Goal: Communication & Community: Answer question/provide support

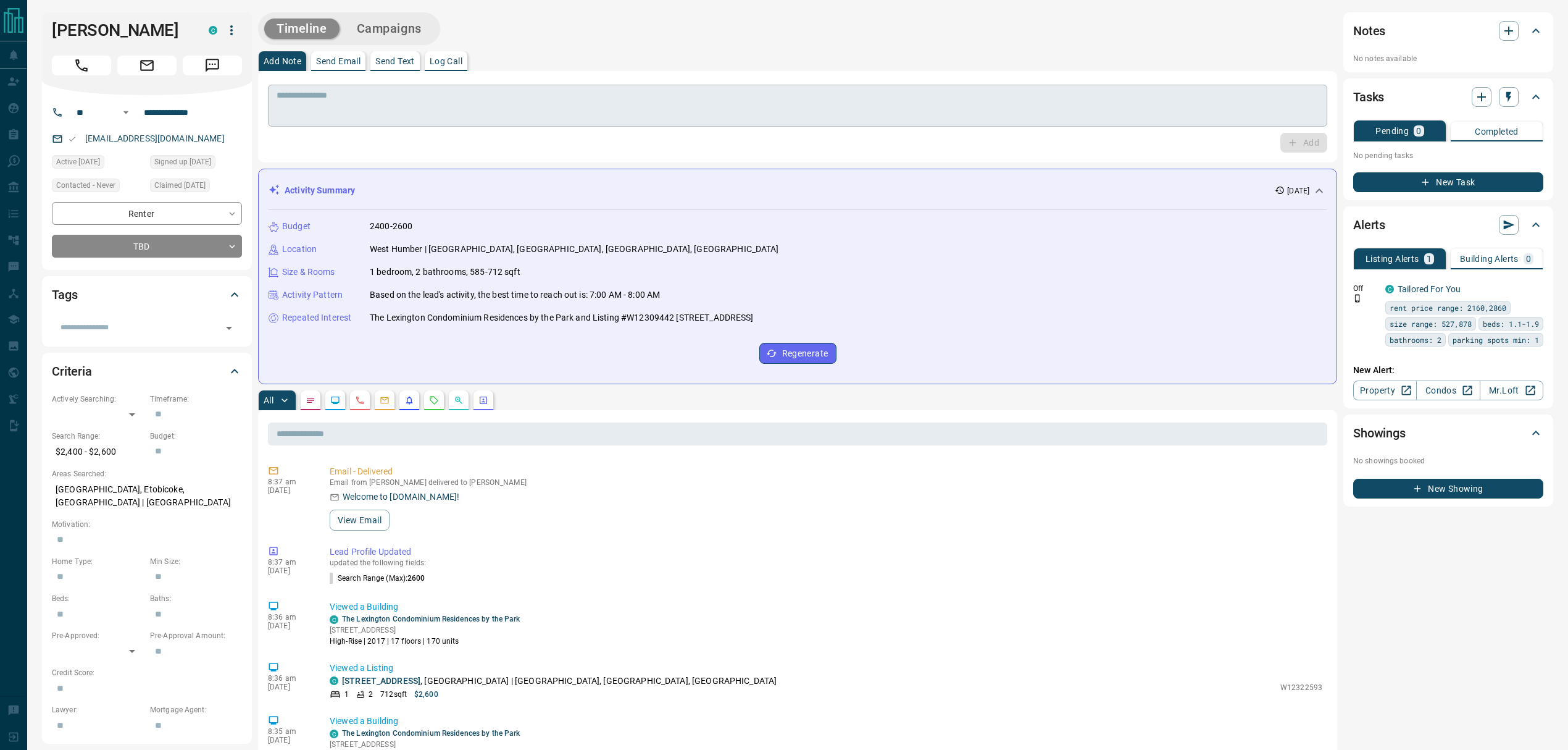
click at [393, 95] on textarea at bounding box center [798, 106] width 1042 height 31
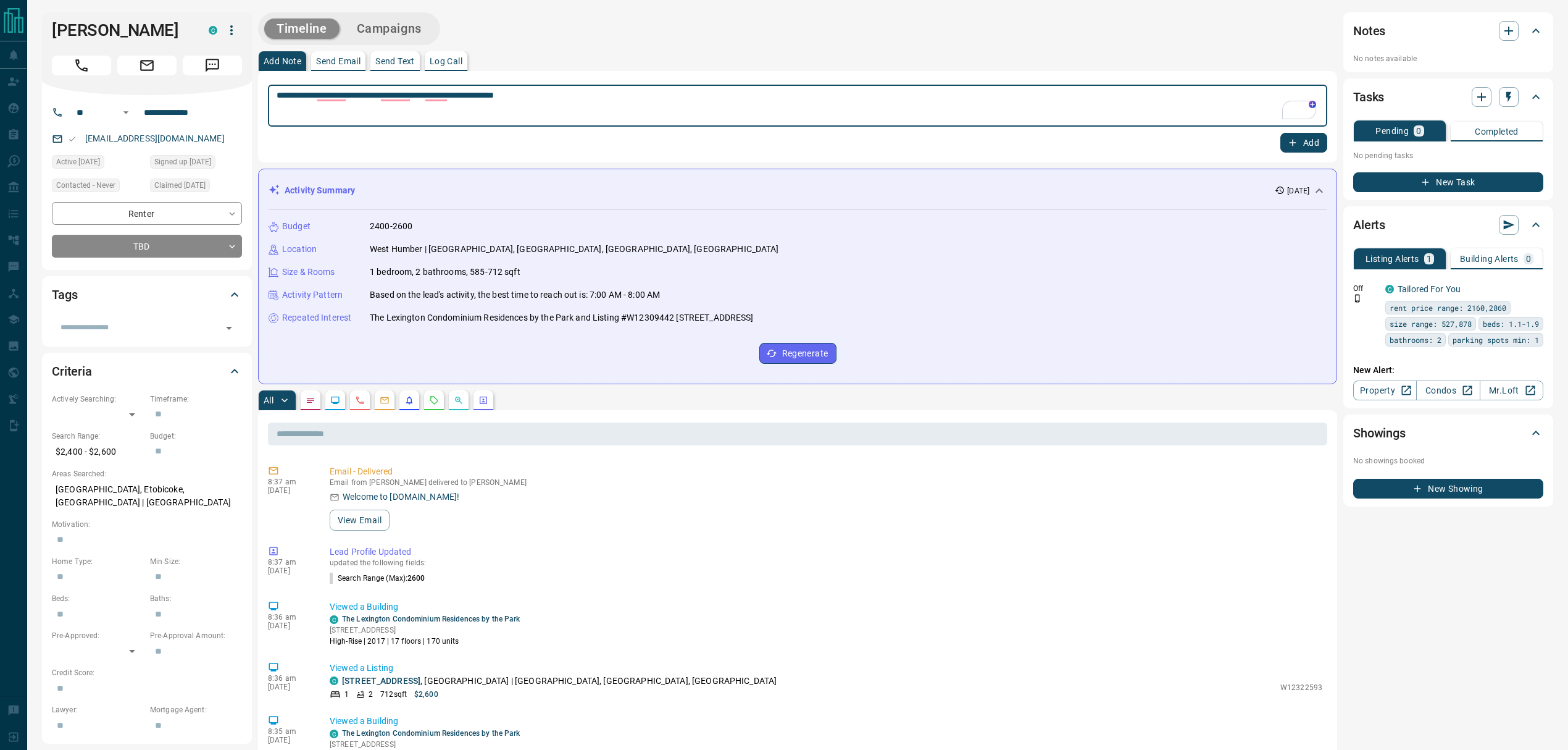
type textarea "**********"
click at [1175, 147] on button "Add" at bounding box center [1303, 143] width 47 height 20
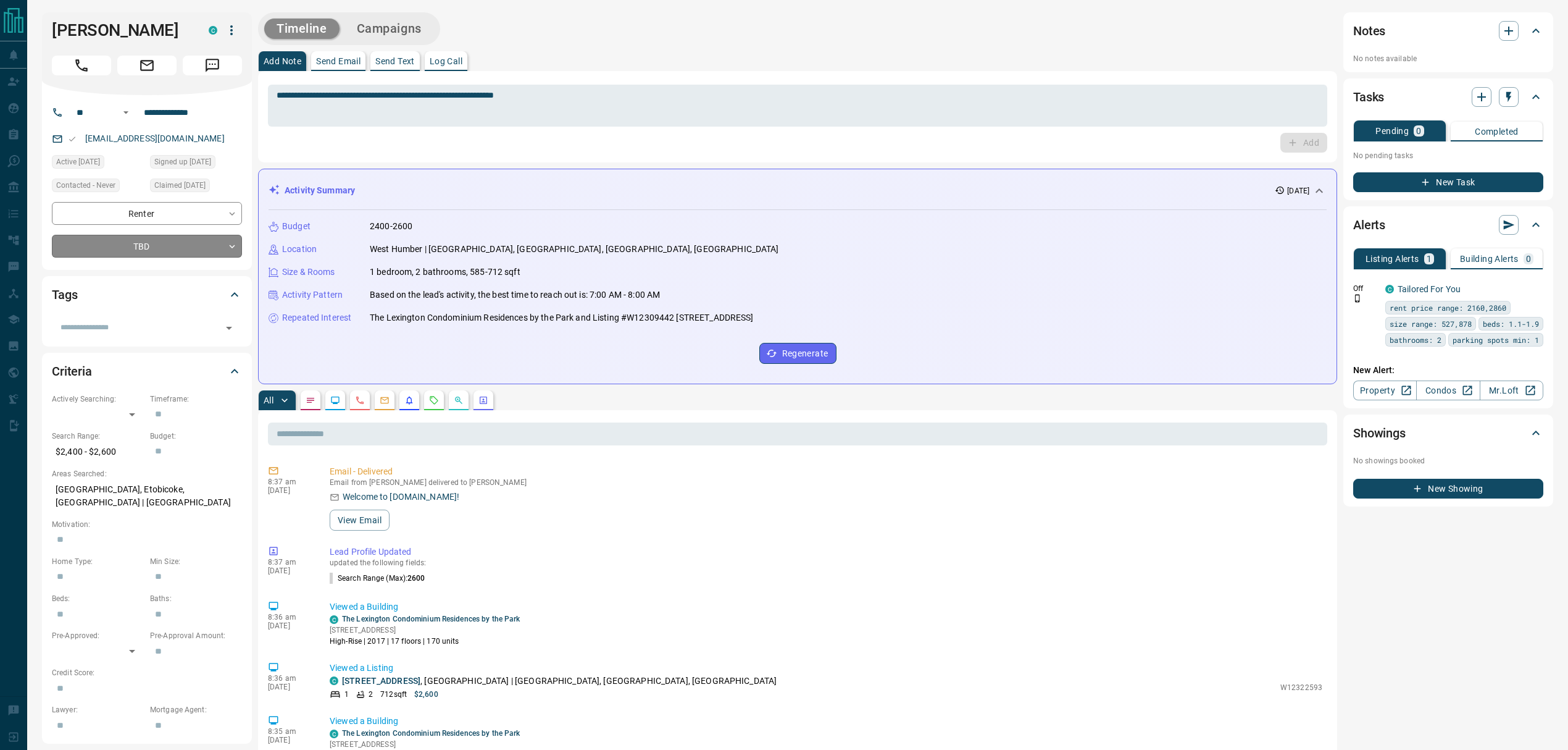
click at [239, 247] on body "**********" at bounding box center [784, 737] width 1568 height 1474
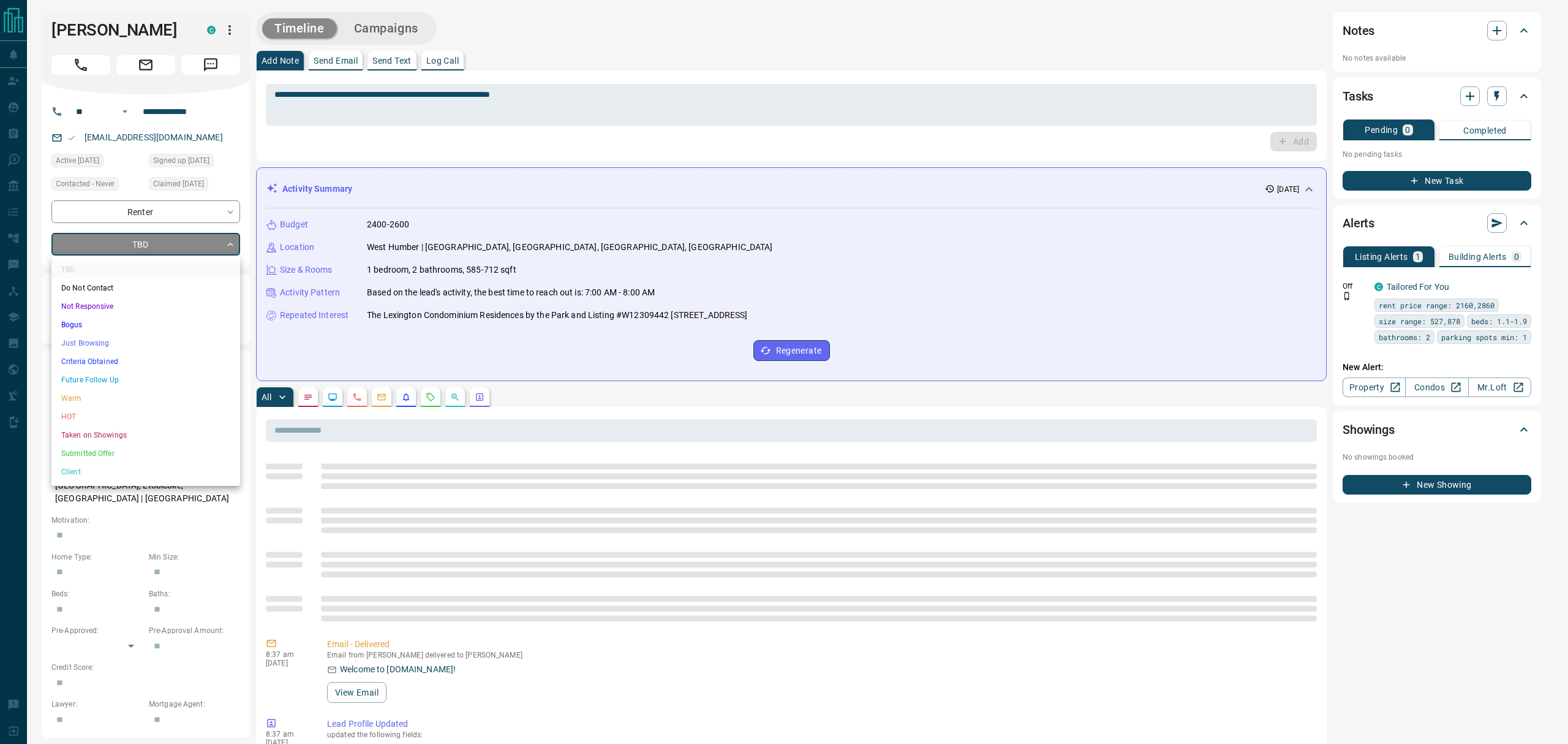
click at [76, 341] on li "Just Browsing" at bounding box center [146, 343] width 189 height 18
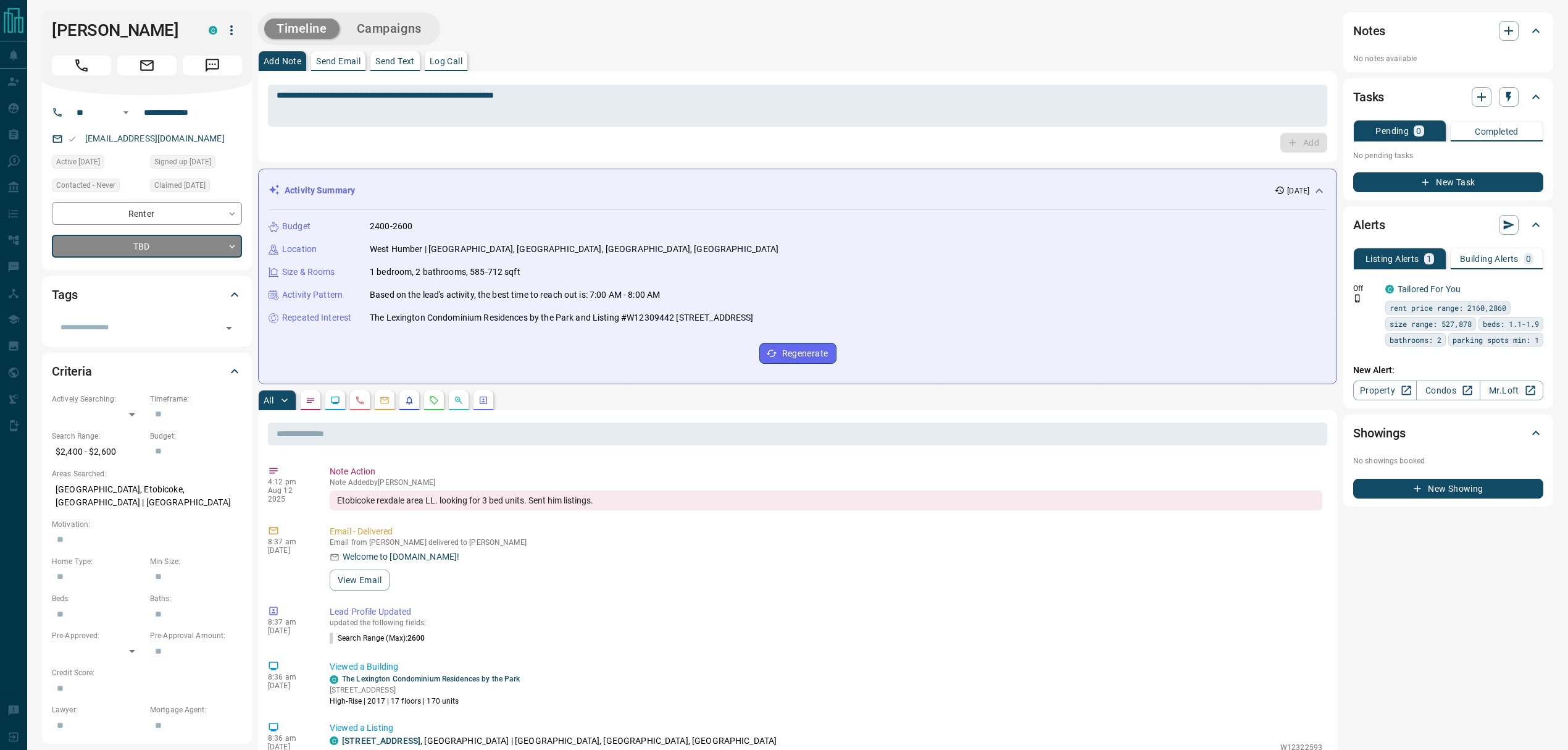
type input "*"
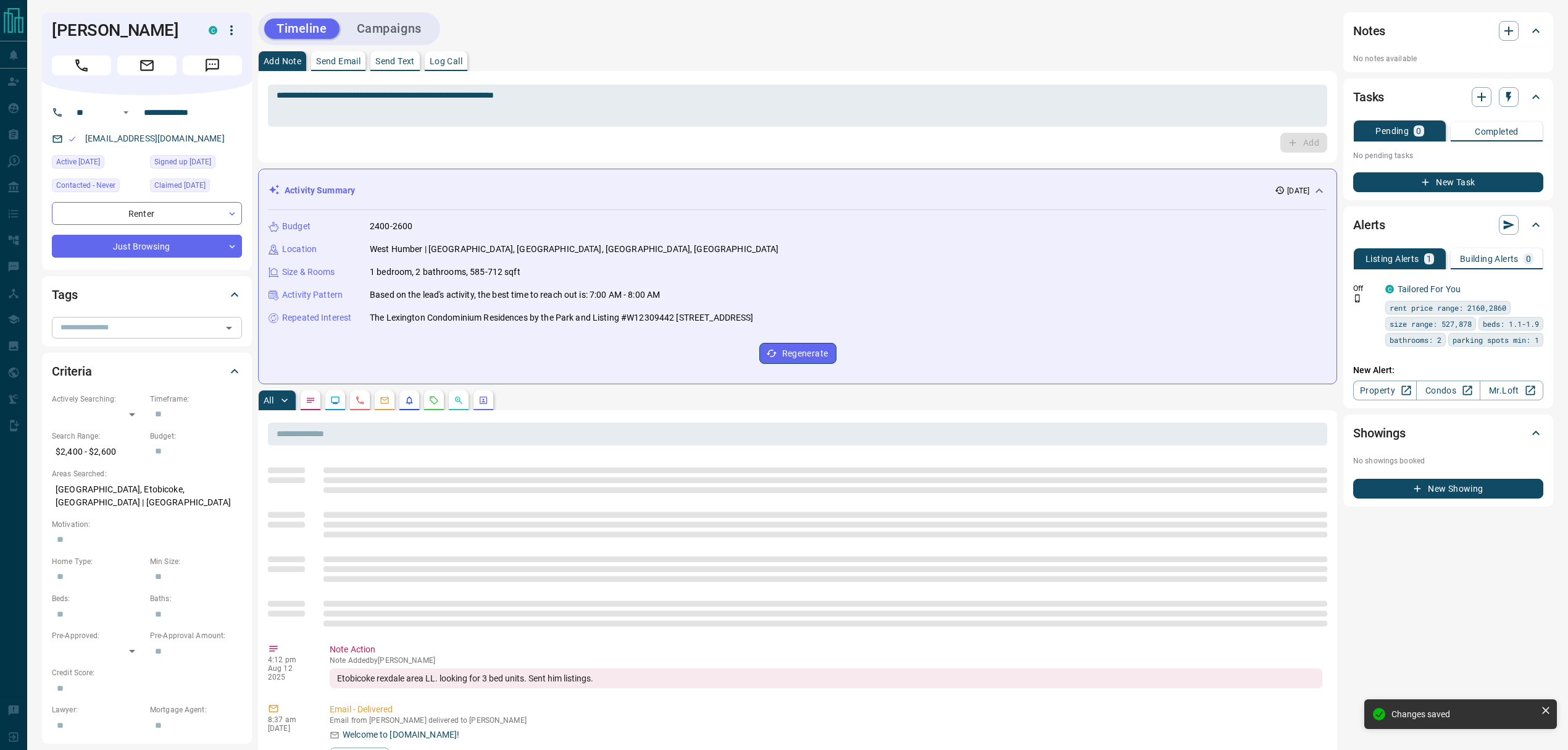
click at [149, 323] on input "text" at bounding box center [137, 327] width 162 height 14
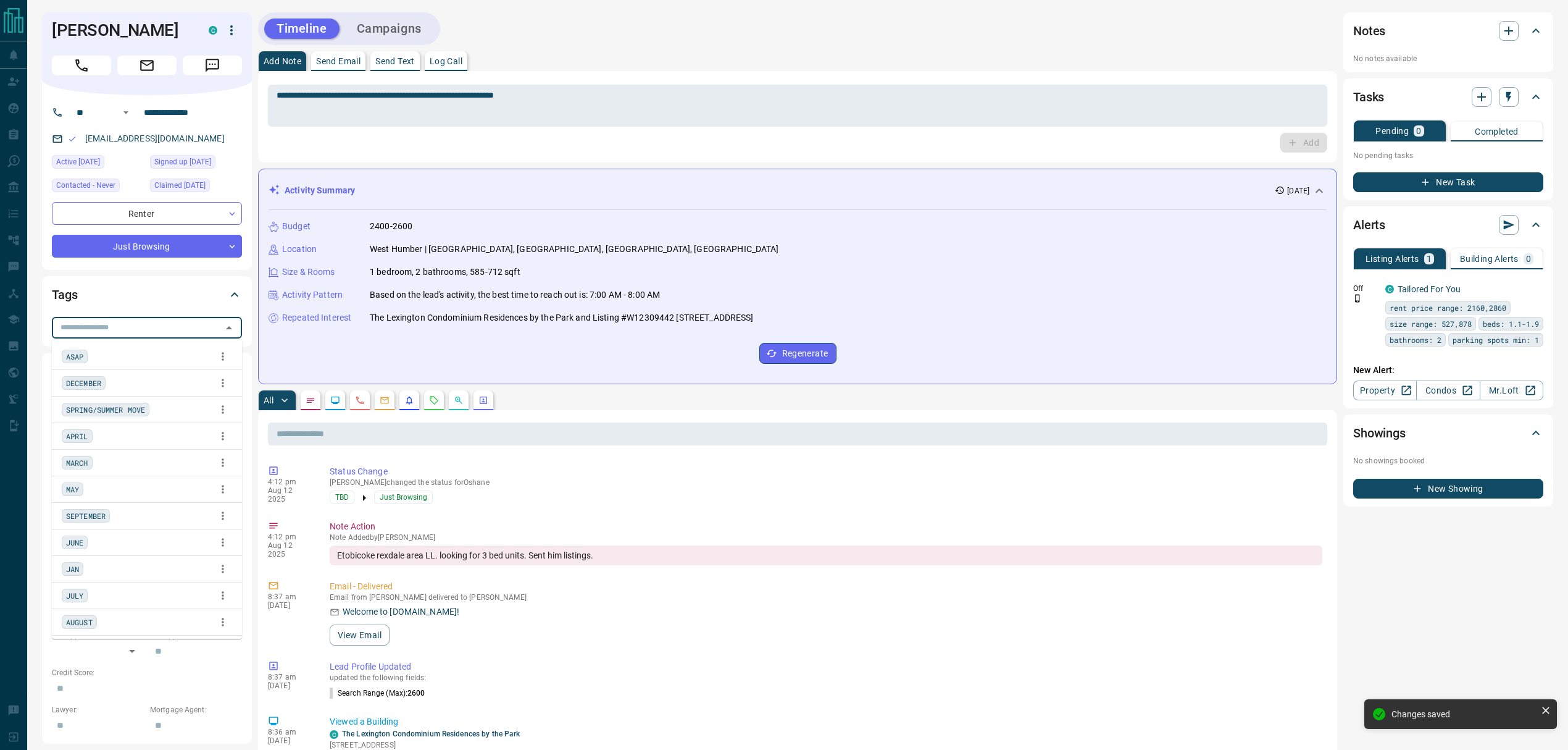
type input "*"
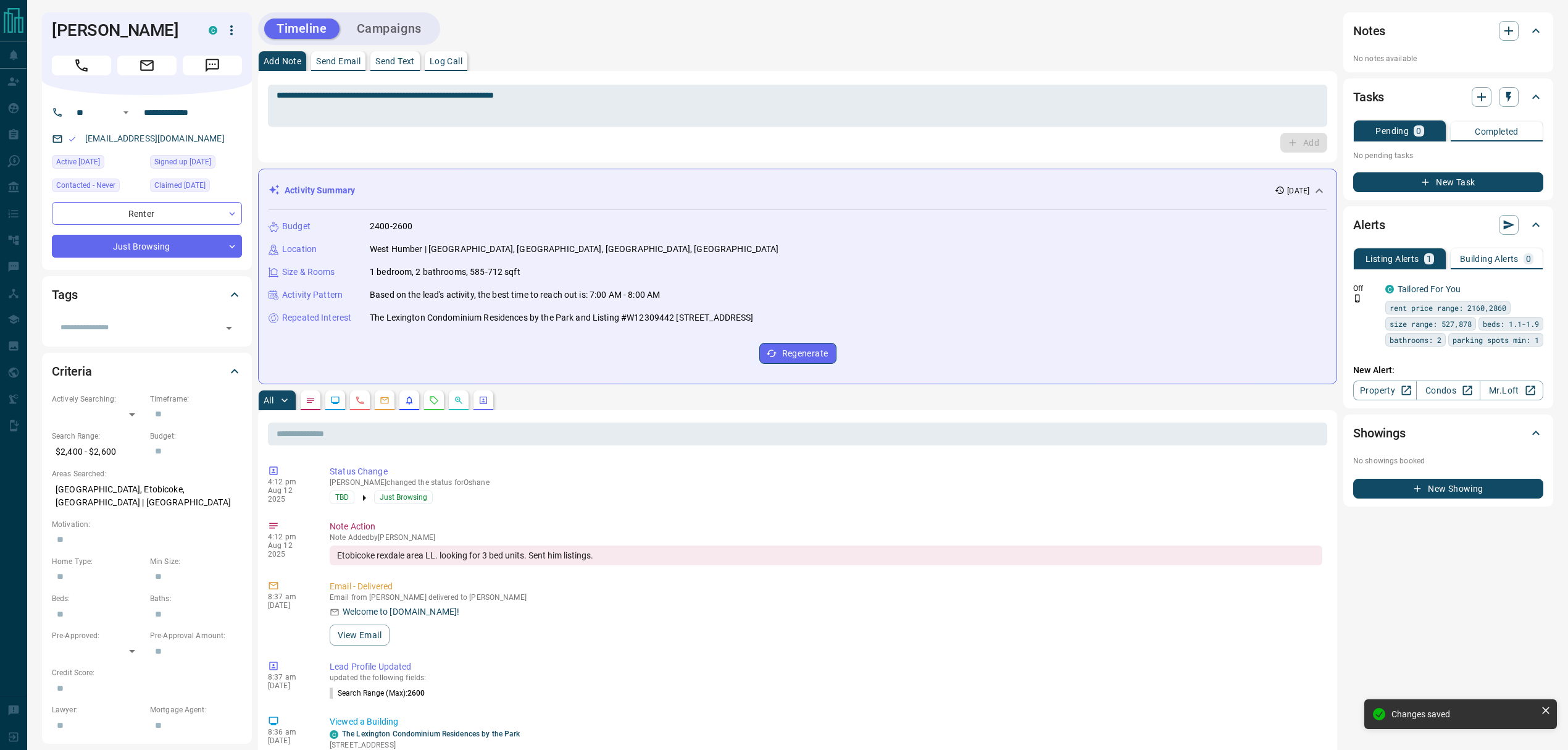
click at [590, 53] on div "Add Note Send Email Send Text Log Call" at bounding box center [798, 61] width 1079 height 20
click at [440, 63] on p "Log Call" at bounding box center [445, 60] width 33 height 8
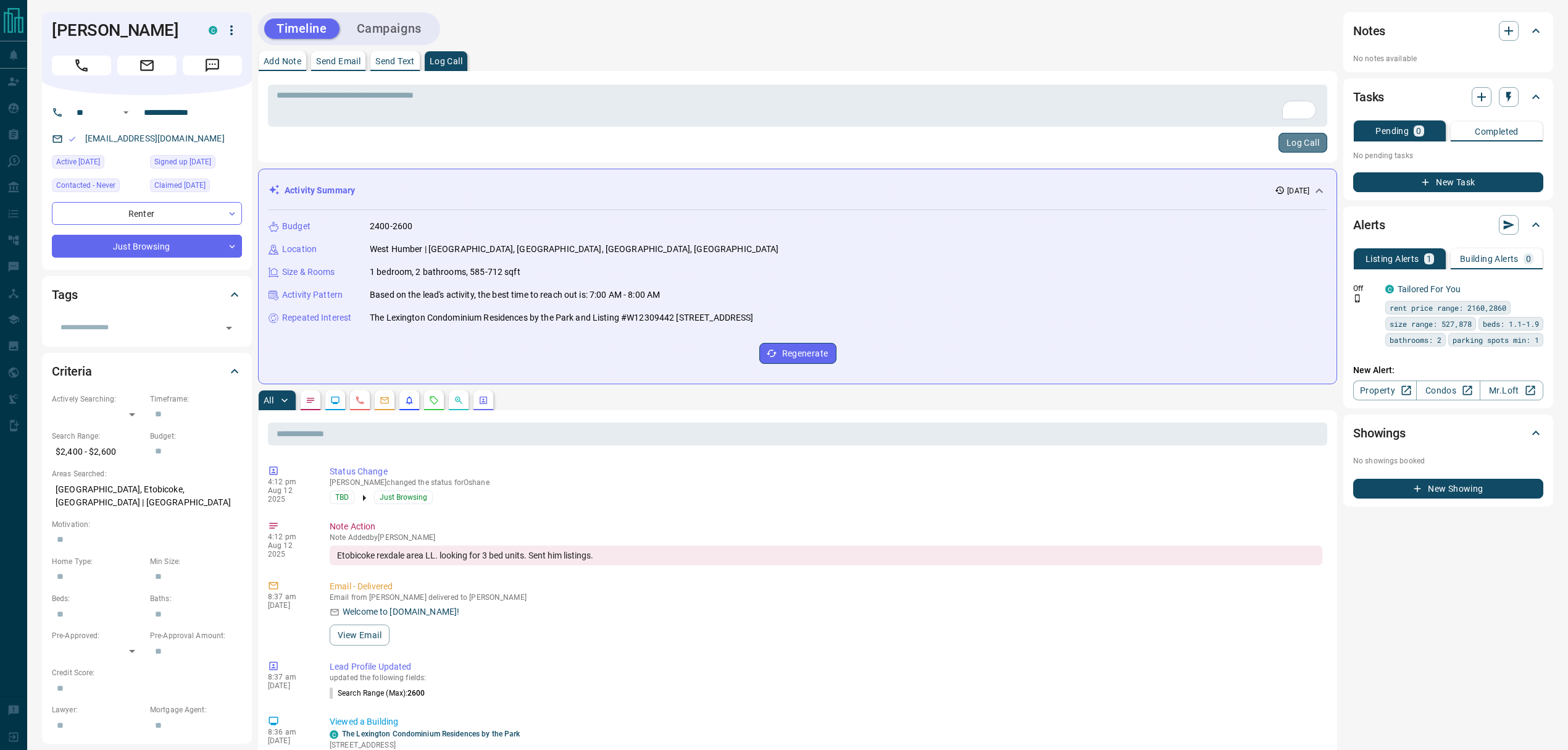
click at [1175, 146] on button "Log Call" at bounding box center [1303, 143] width 49 height 20
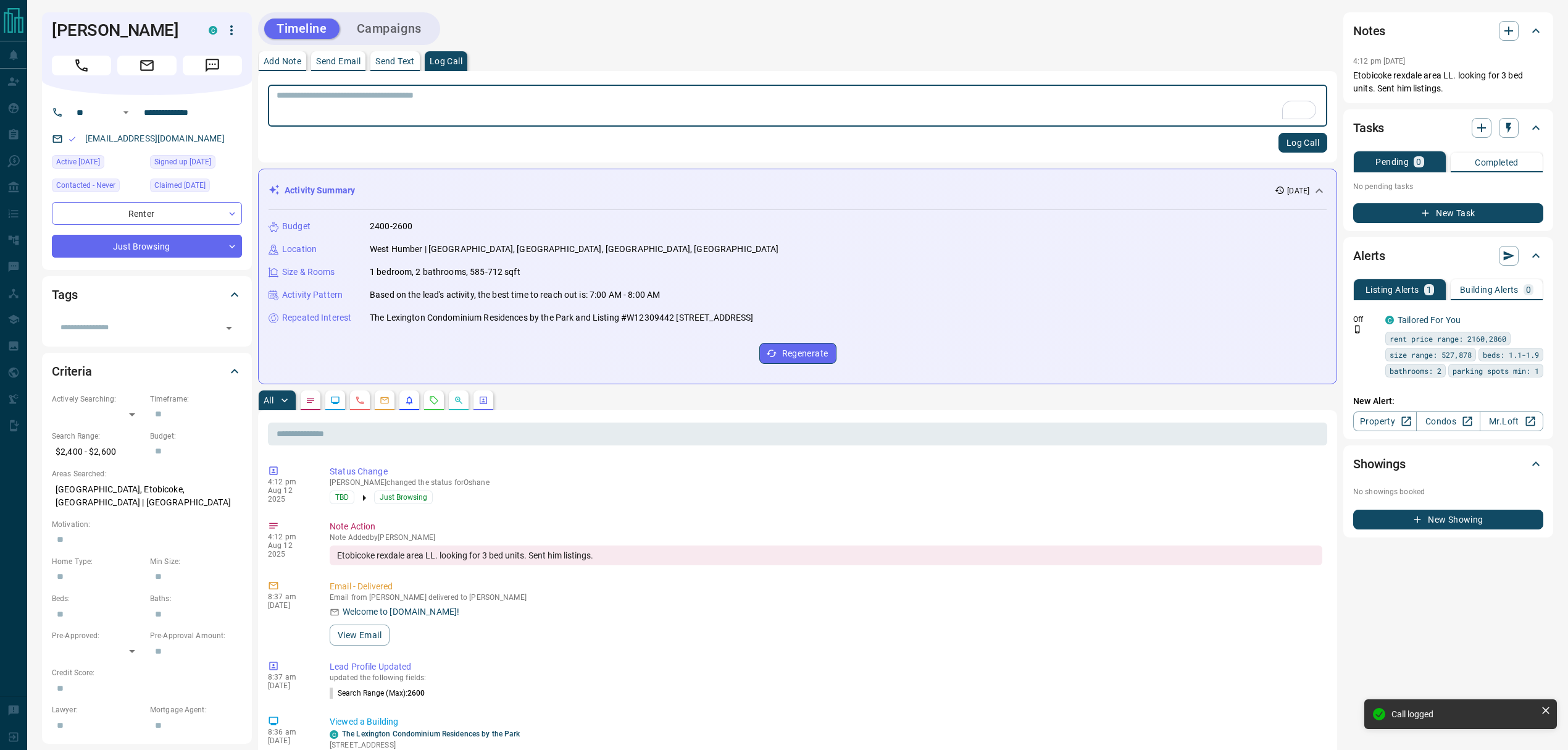
click at [296, 64] on p "Add Note" at bounding box center [282, 60] width 37 height 8
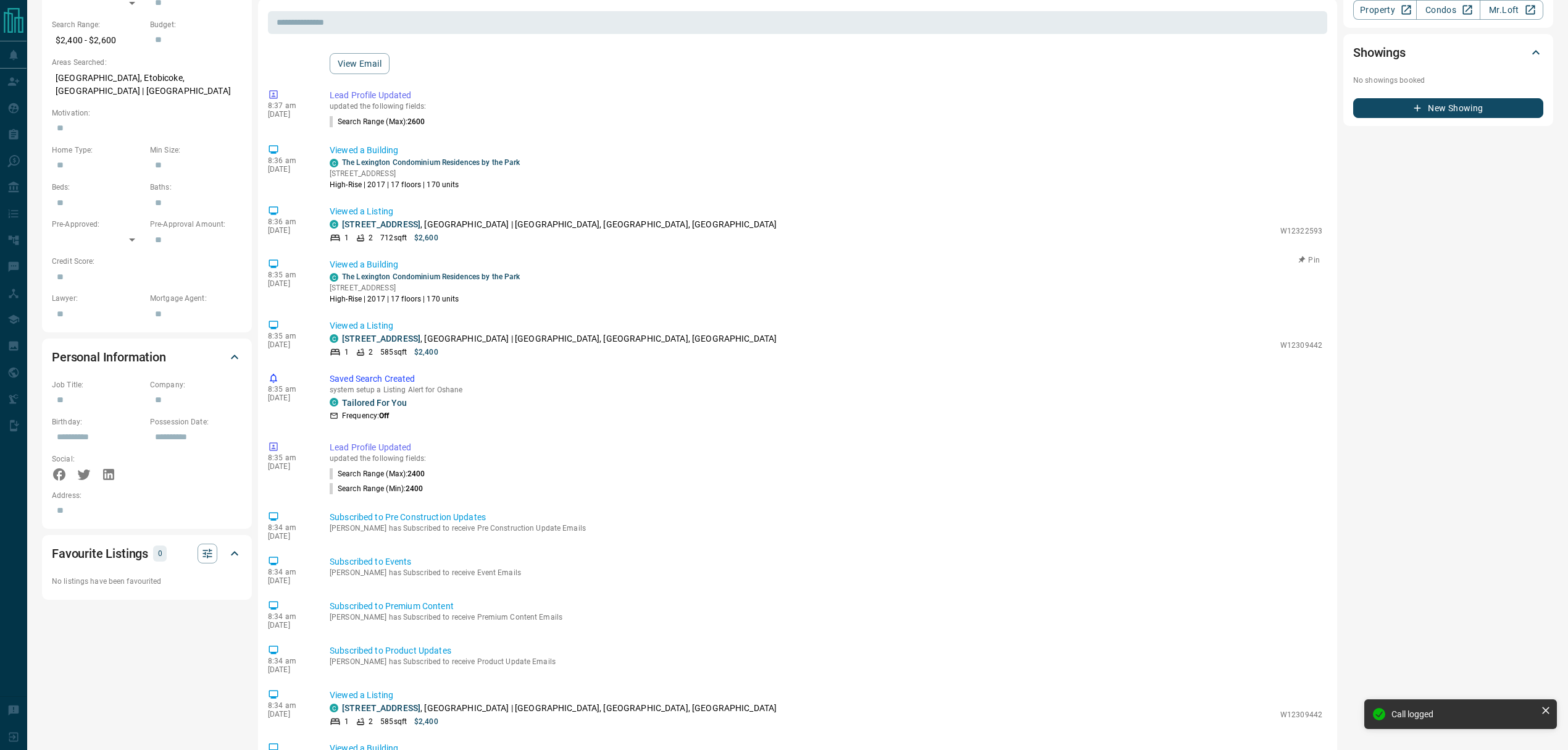
scroll to position [170, 0]
click at [706, 499] on div "4:12 pm [DATE] Status Change [PERSON_NAME] changed the status for Oshane TBD Ju…" at bounding box center [798, 544] width 1059 height 989
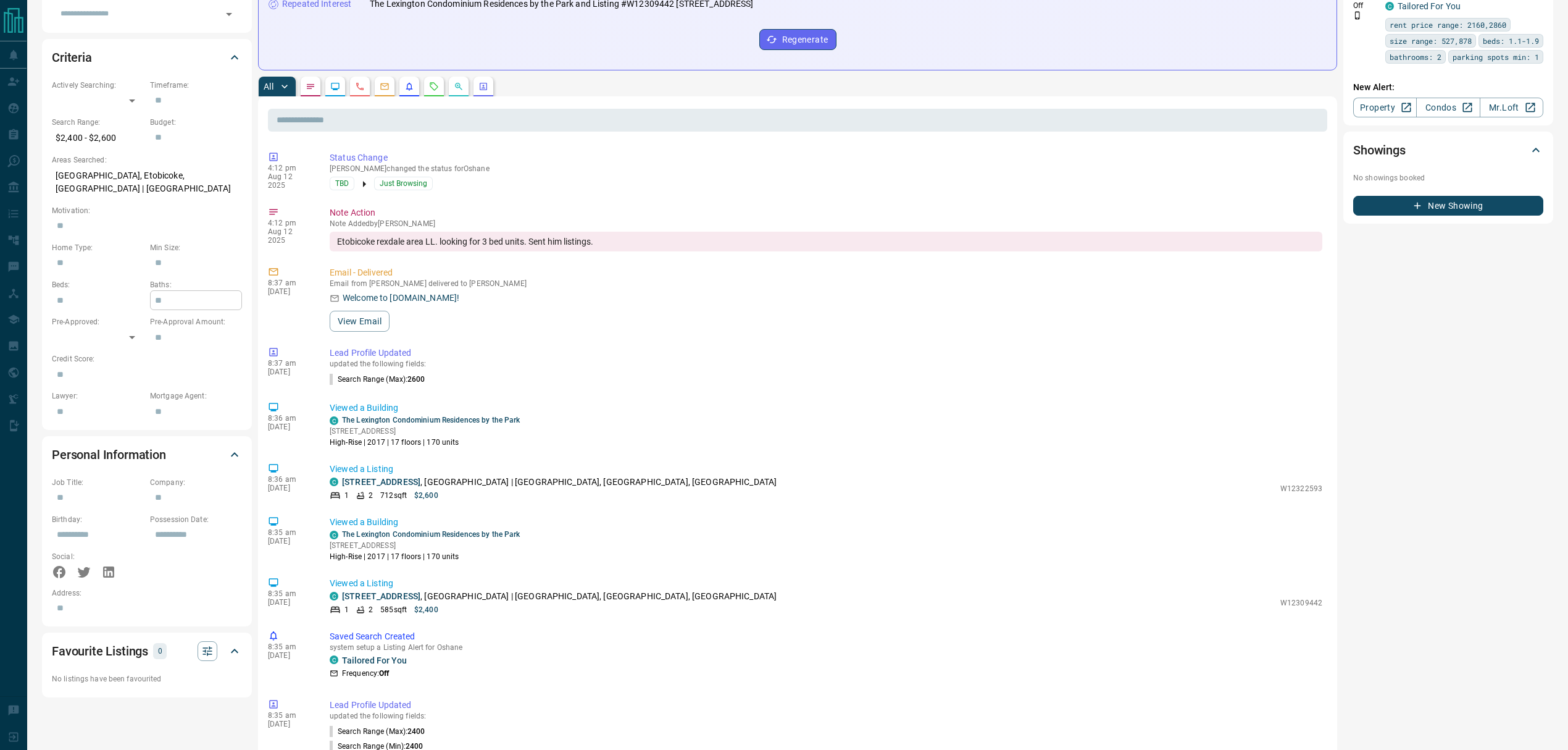
scroll to position [0, 0]
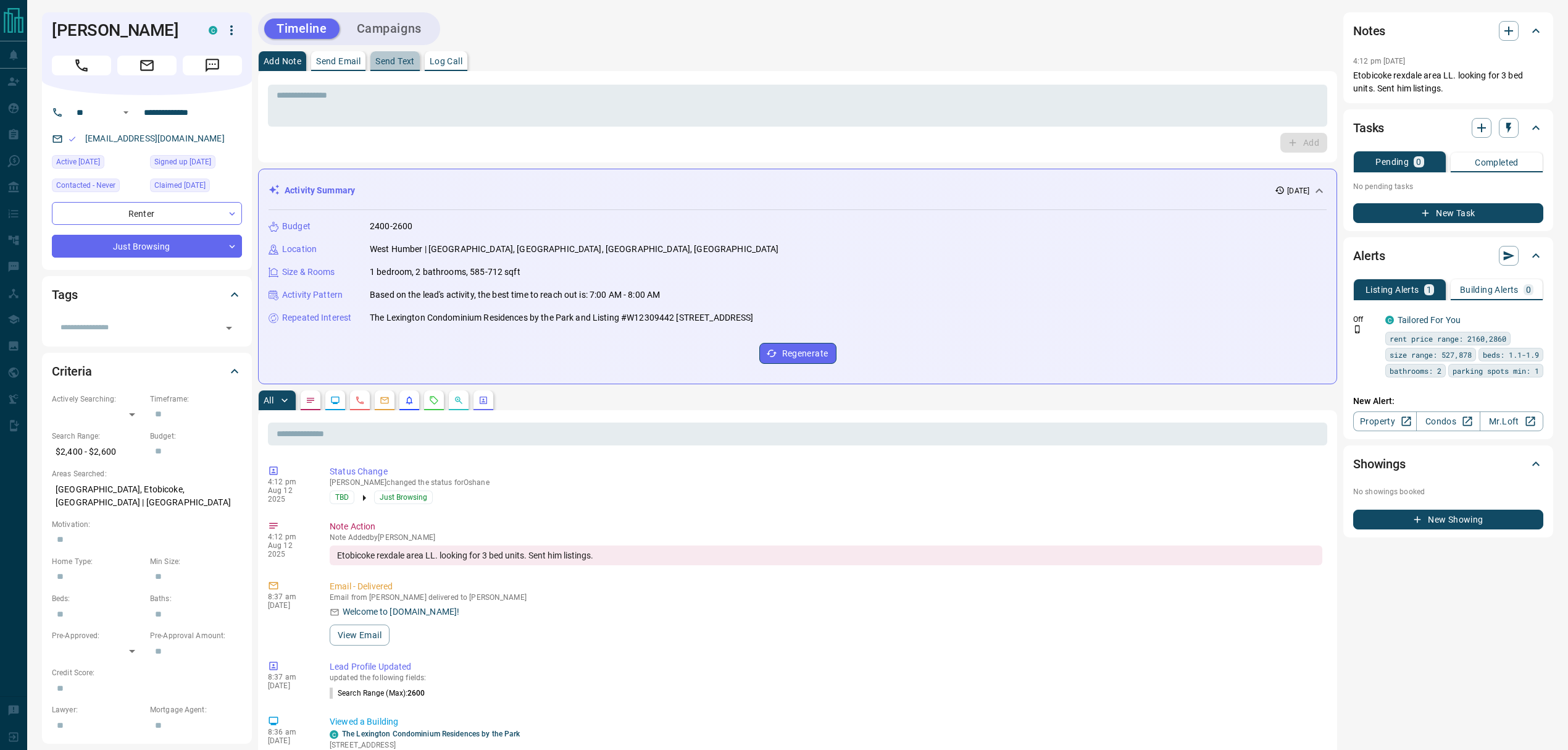
click at [387, 57] on p "Send Text" at bounding box center [395, 60] width 40 height 8
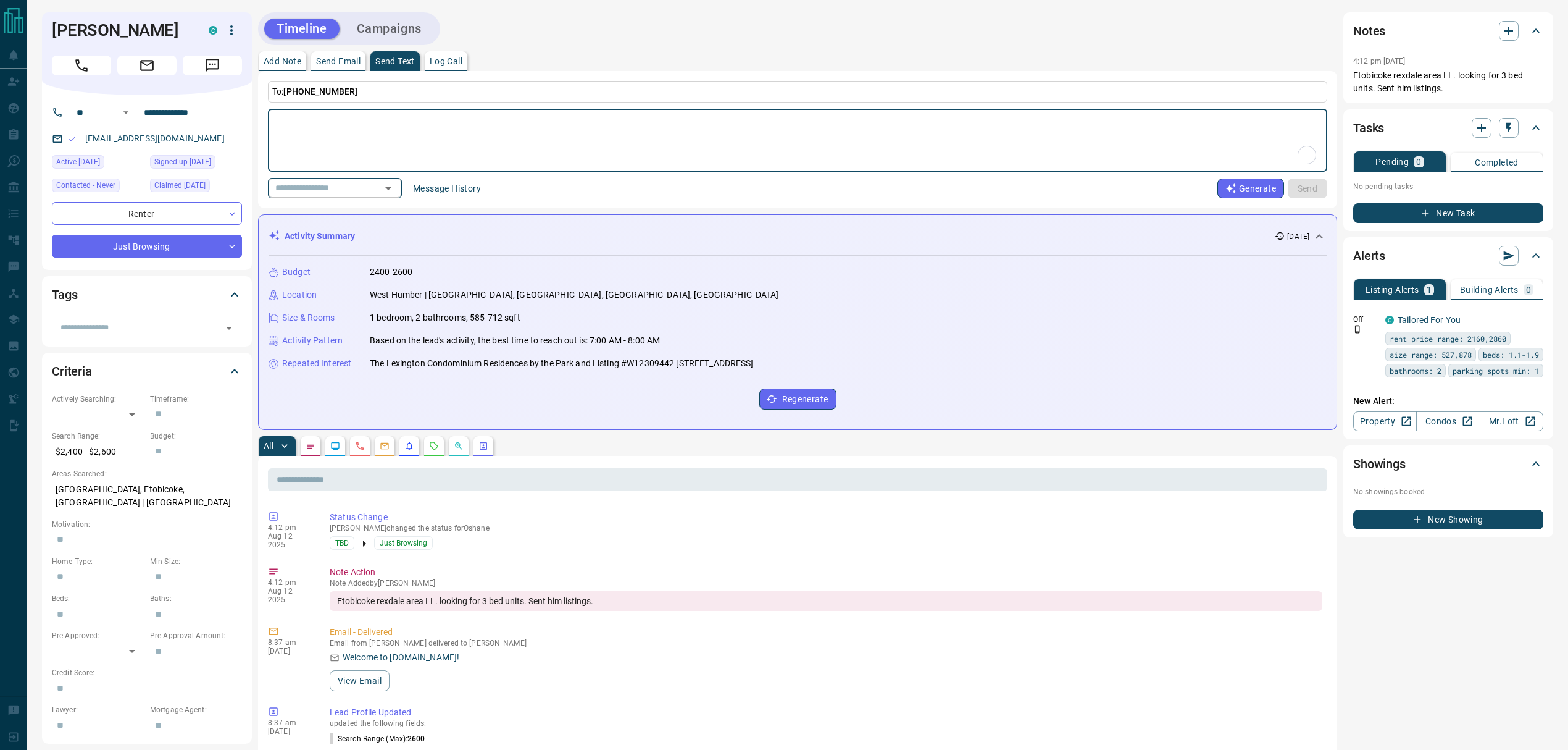
click at [376, 183] on div "​" at bounding box center [335, 188] width 134 height 21
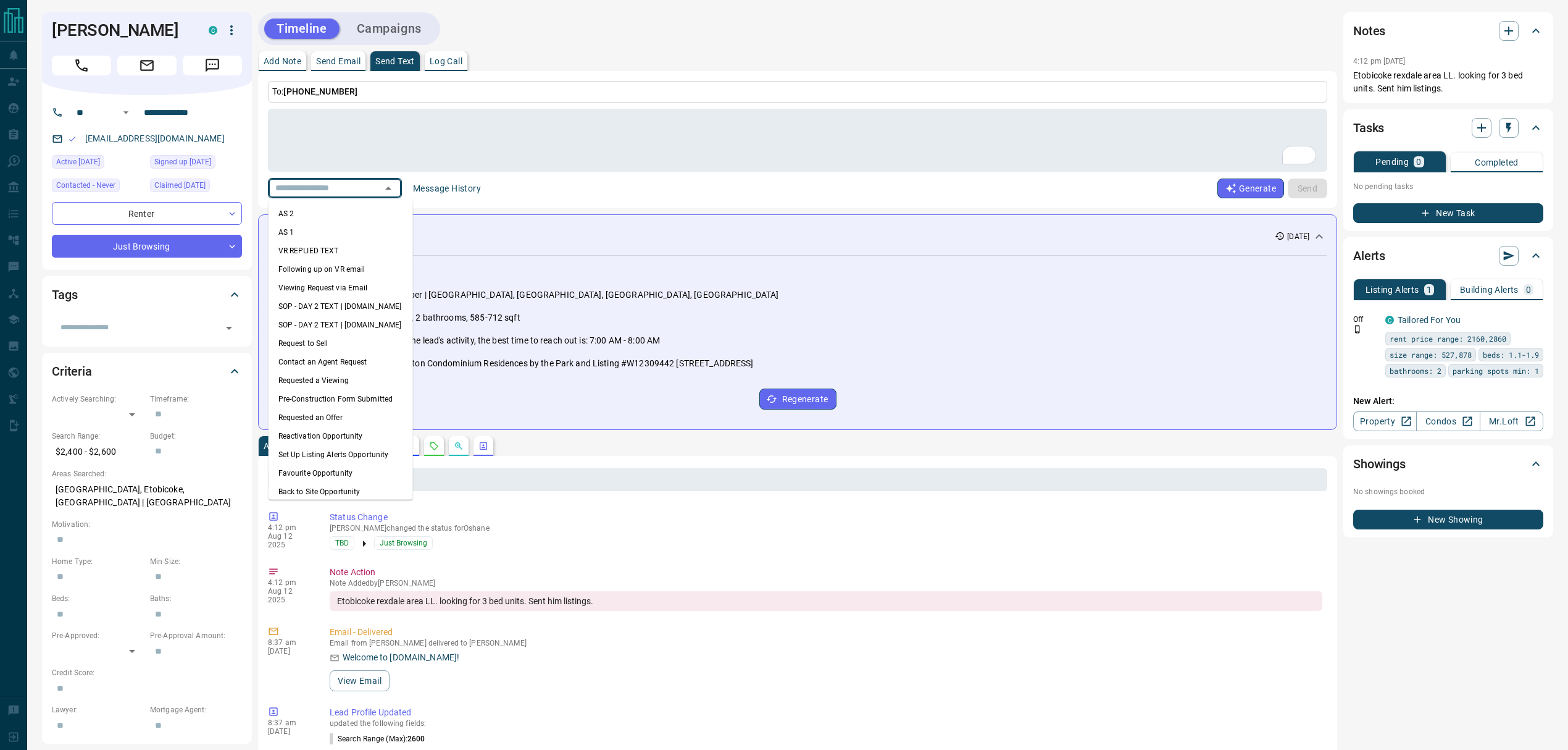
click at [352, 249] on li "VR REPLIED TEXT" at bounding box center [340, 251] width 144 height 18
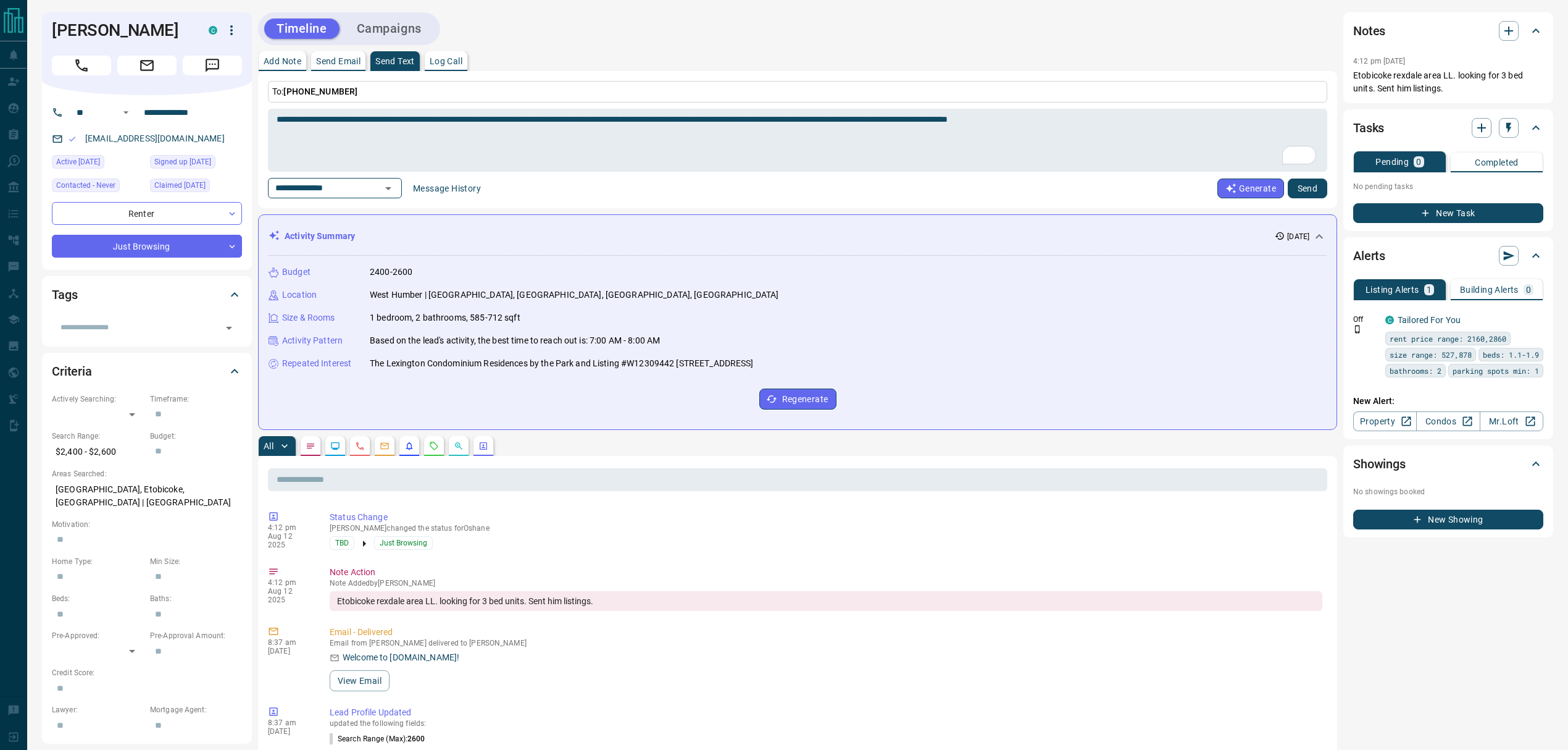
type textarea "**********"
type input "**********"
click at [1175, 193] on button "Send" at bounding box center [1307, 188] width 40 height 20
